Goal: Information Seeking & Learning: Check status

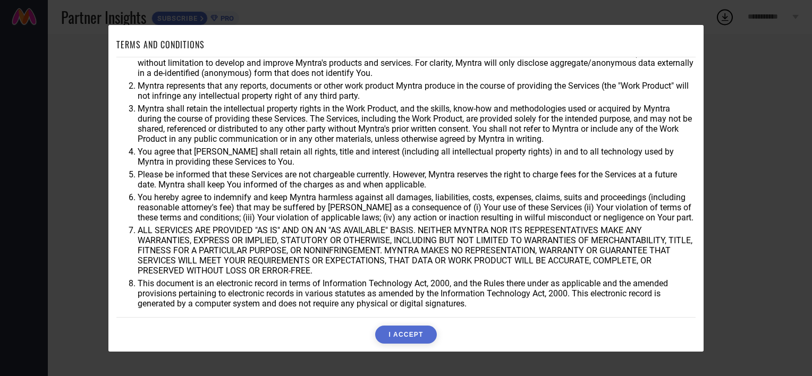
scroll to position [31, 0]
click at [410, 328] on button "I ACCEPT" at bounding box center [405, 335] width 61 height 18
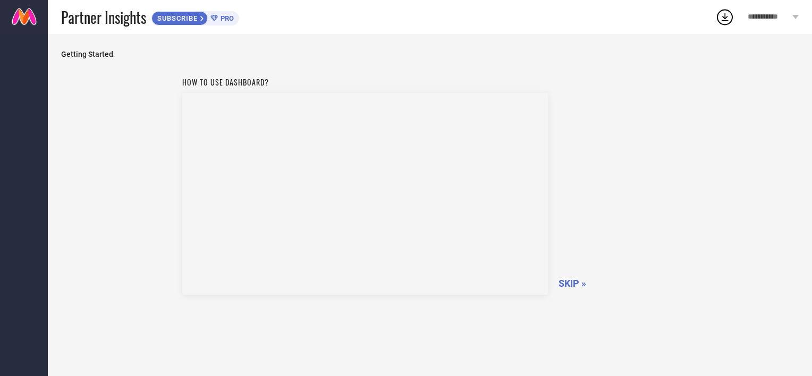
click at [576, 289] on div "How to use dashboard? SKIP »" at bounding box center [430, 184] width 496 height 225
click at [576, 287] on span "SKIP »" at bounding box center [572, 283] width 28 height 11
